Goal: Register for event/course

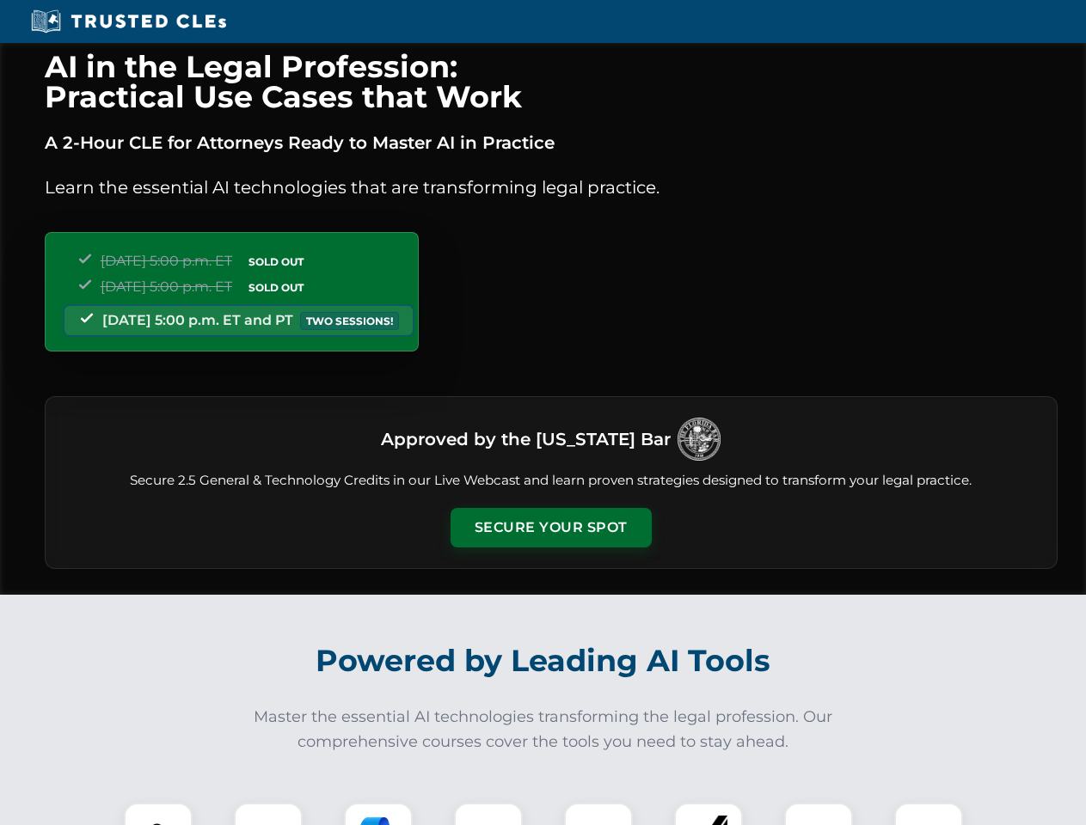
click at [550, 528] on button "Secure Your Spot" at bounding box center [551, 528] width 201 height 40
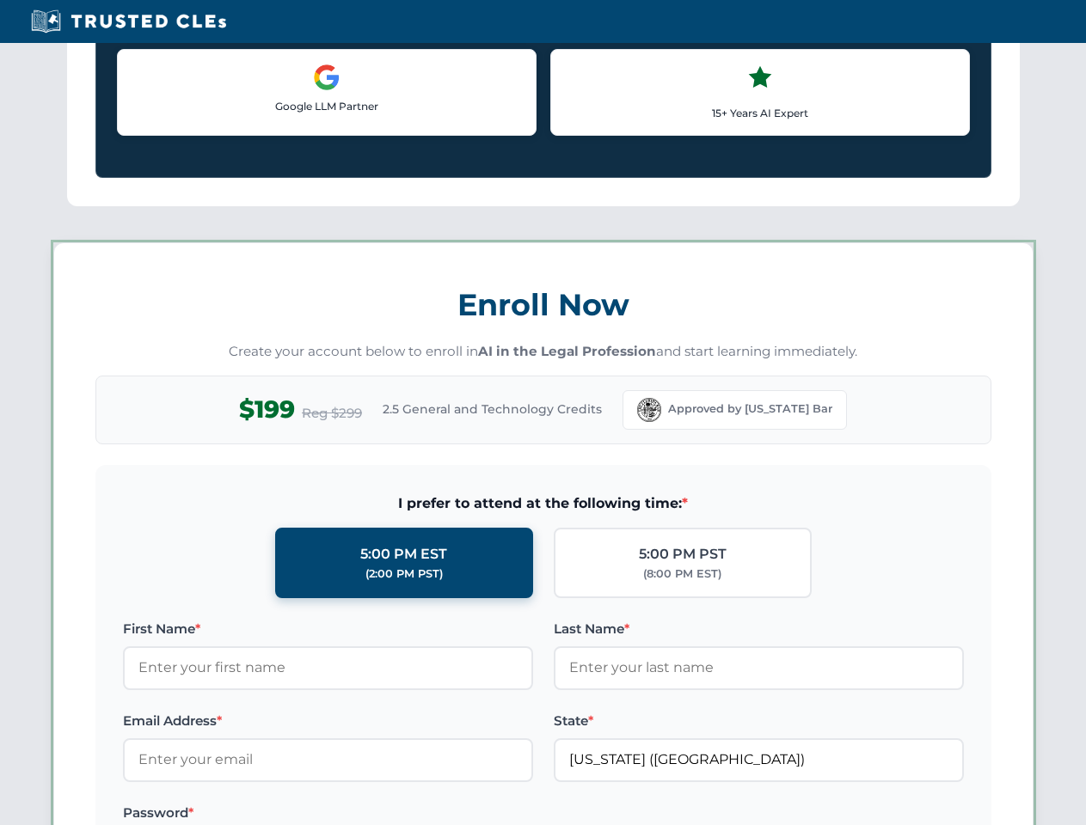
click at [268, 814] on div "AI in the Legal Profession: Practical Use Cases that Work A 2-Hour CLE for Atto…" at bounding box center [543, 806] width 1086 height 4022
